Goal: Task Accomplishment & Management: Complete application form

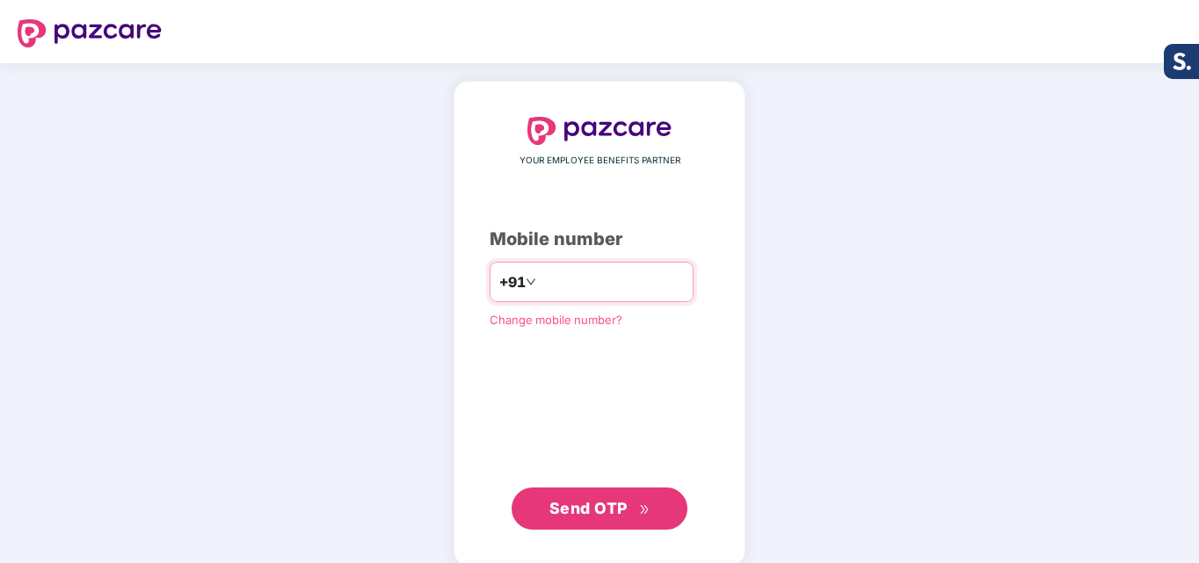
click at [540, 287] on input "number" at bounding box center [612, 282] width 144 height 28
type input "**********"
click at [607, 500] on span "Send OTP" at bounding box center [588, 508] width 78 height 18
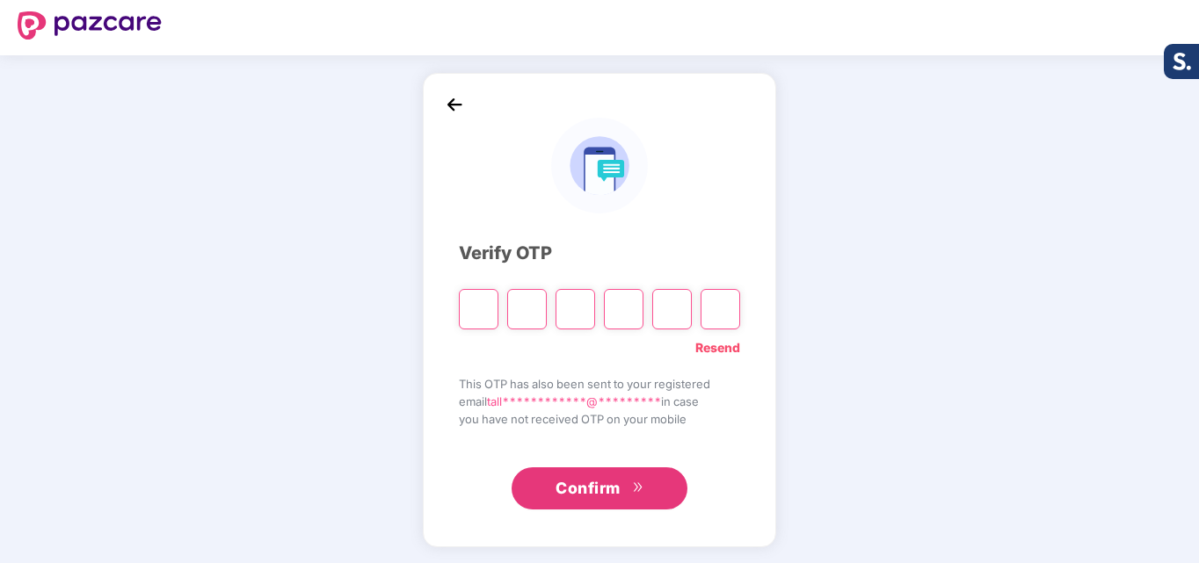
scroll to position [10, 0]
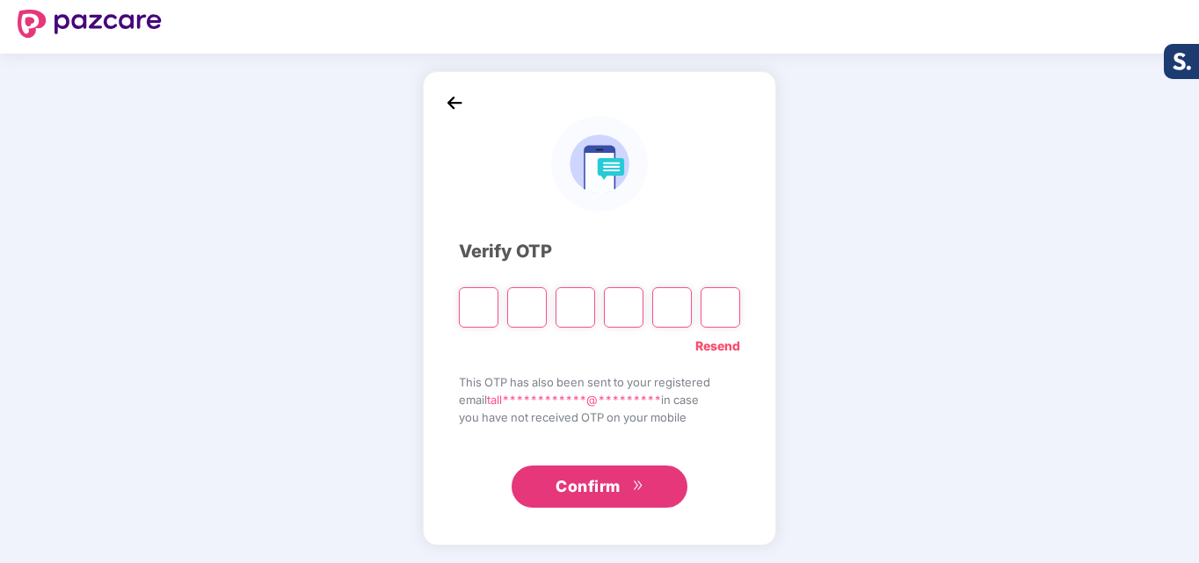
type input "*"
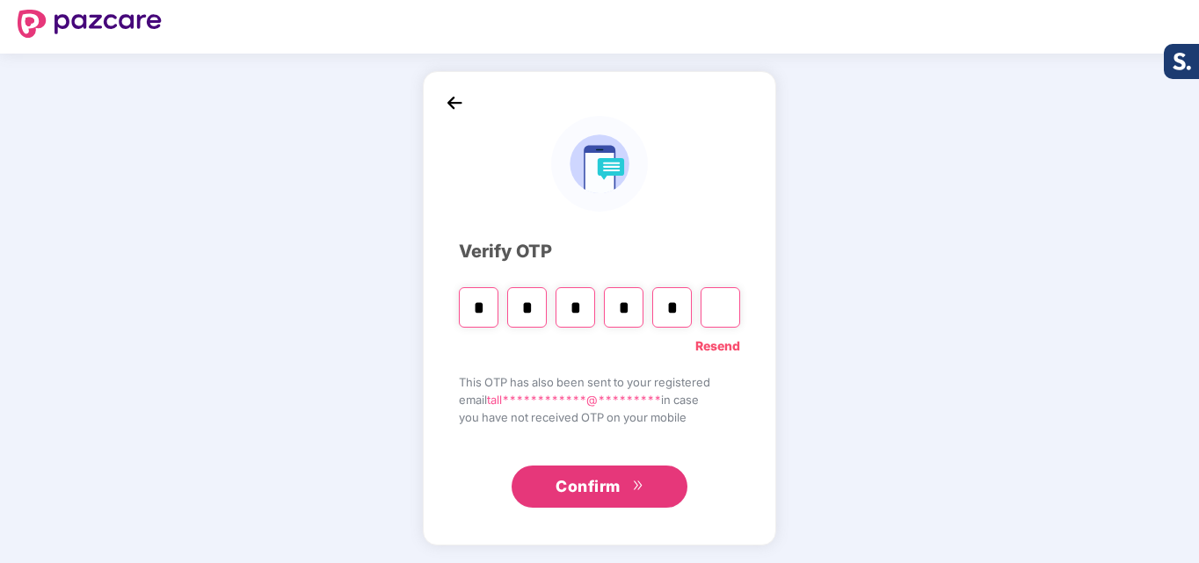
type input "*"
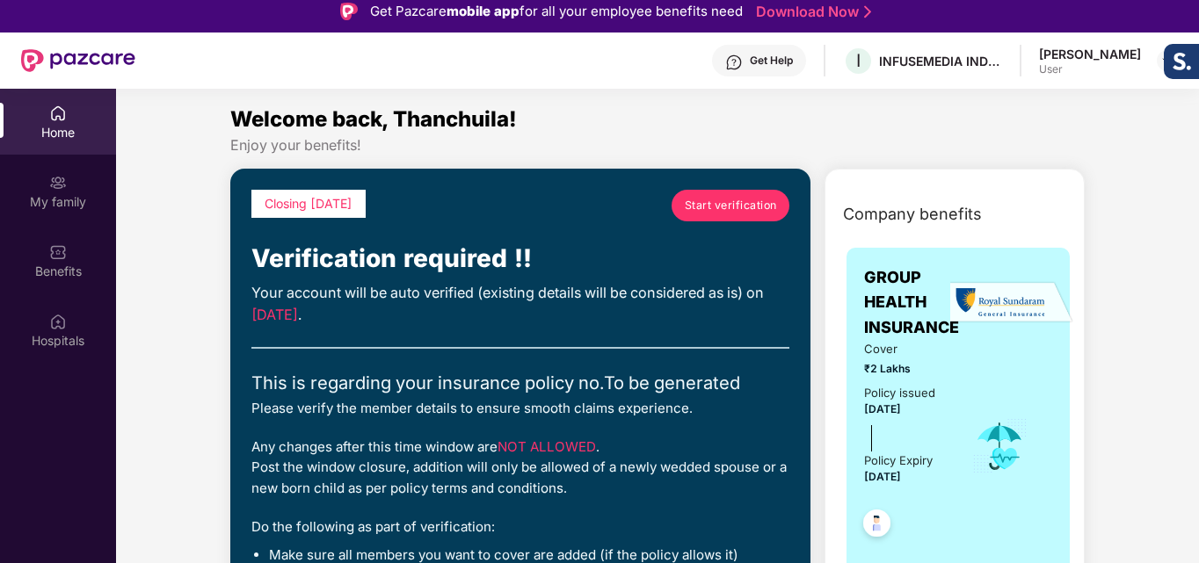
click at [722, 203] on span "Start verification" at bounding box center [731, 205] width 92 height 17
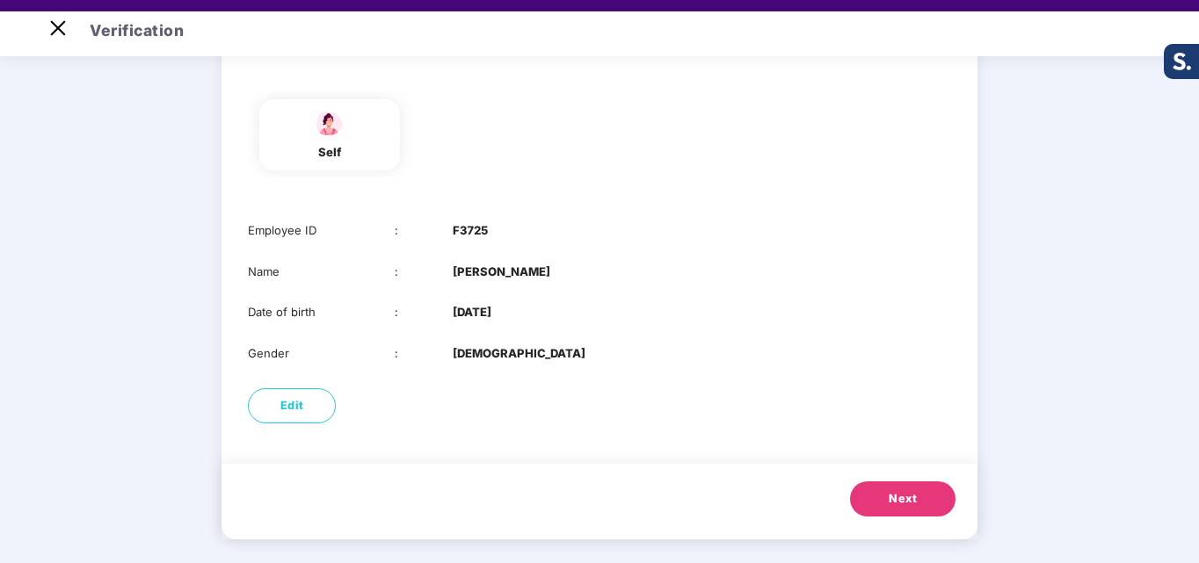
scroll to position [42, 0]
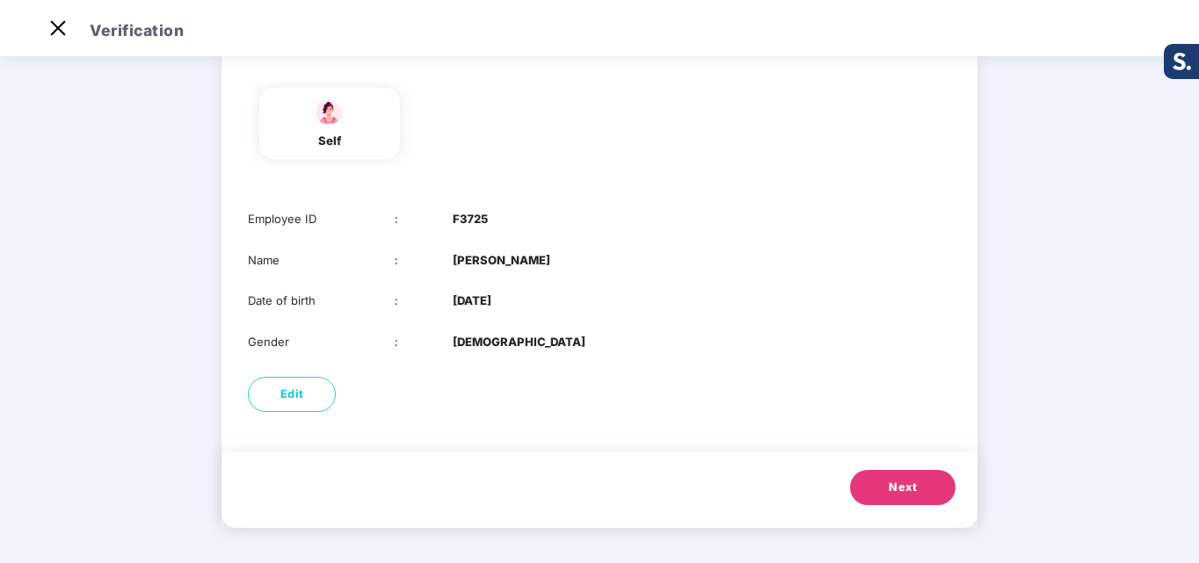
click at [889, 487] on span "Next" at bounding box center [903, 488] width 28 height 18
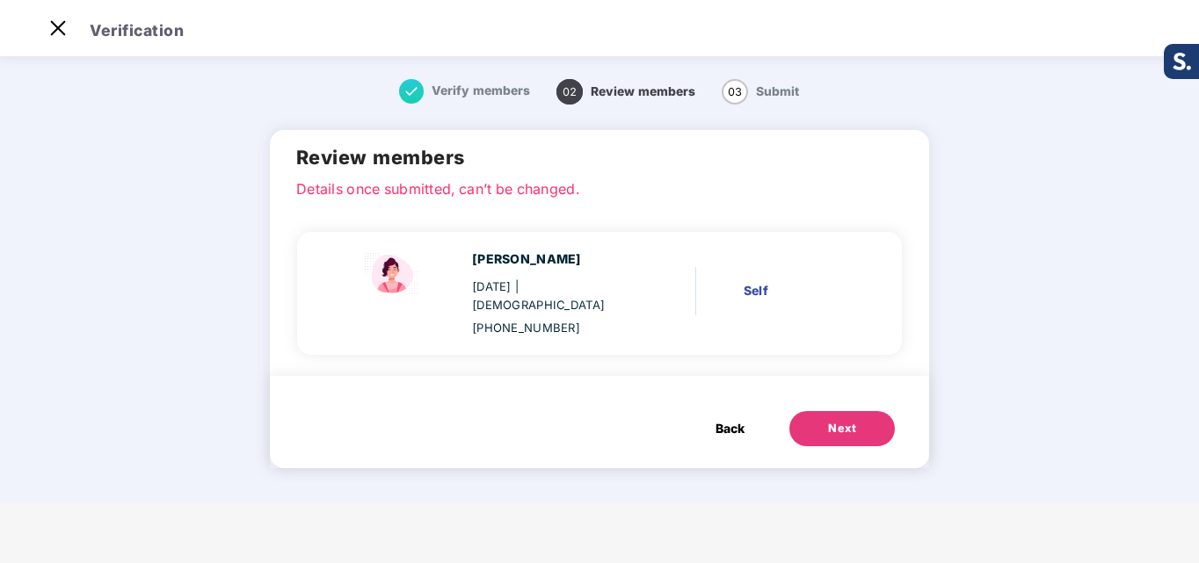
click at [842, 420] on div "Next" at bounding box center [842, 429] width 28 height 18
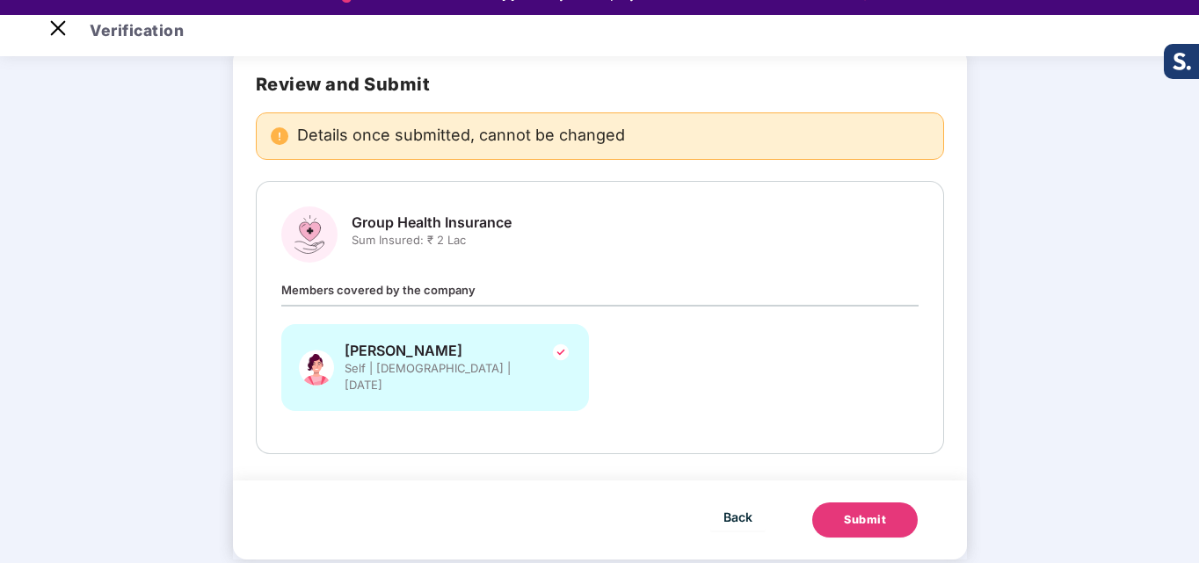
scroll to position [42, 0]
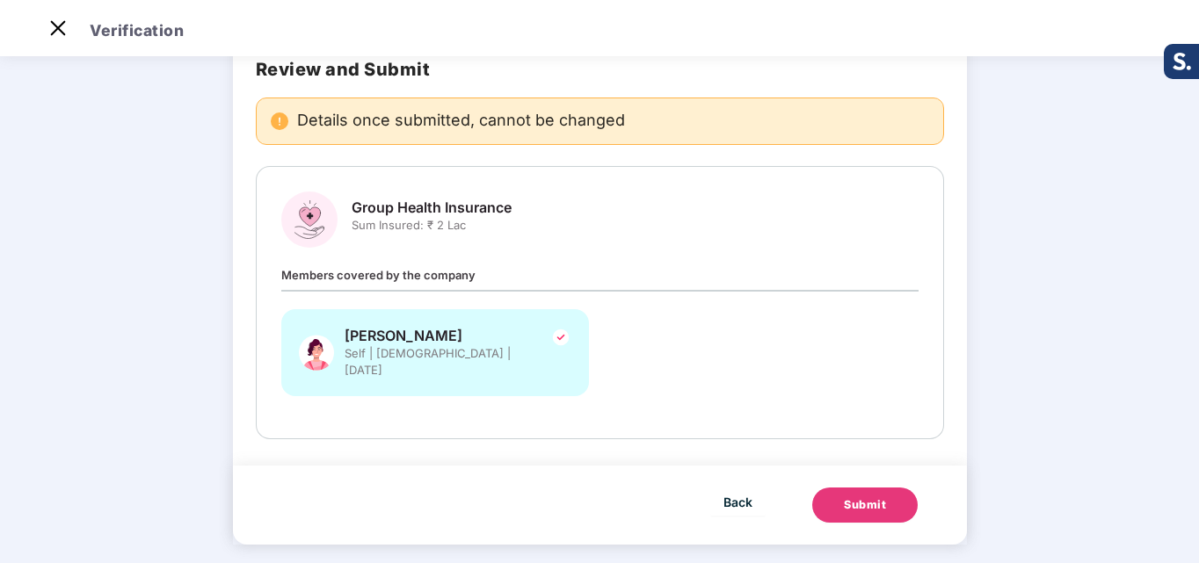
click at [864, 497] on div "Submit" at bounding box center [865, 506] width 42 height 18
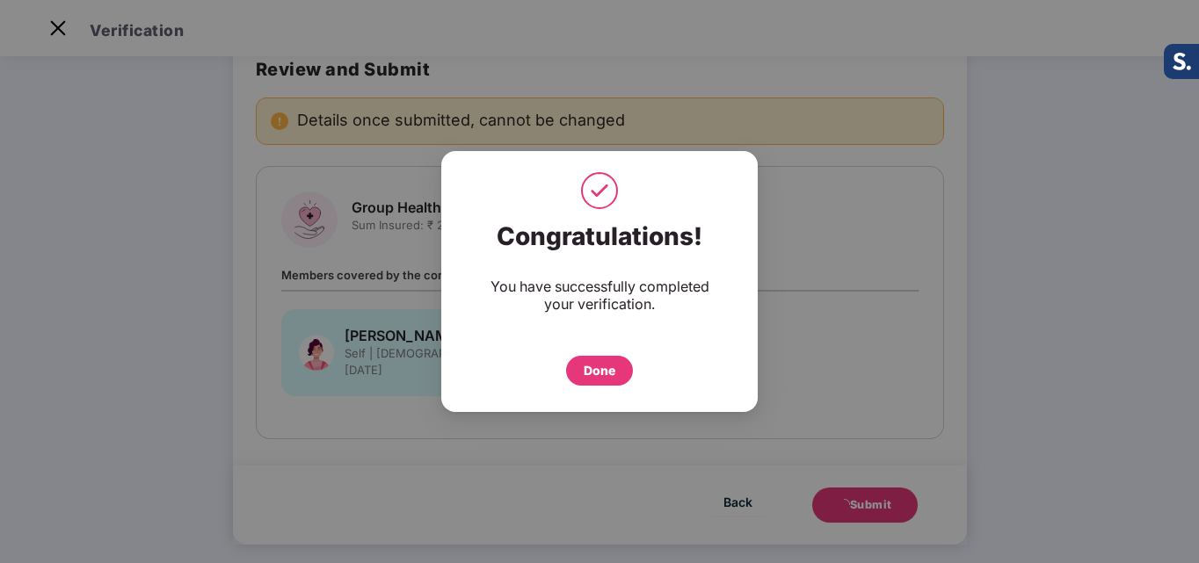
click at [590, 373] on div "Done" at bounding box center [600, 370] width 32 height 19
